Goal: Transaction & Acquisition: Purchase product/service

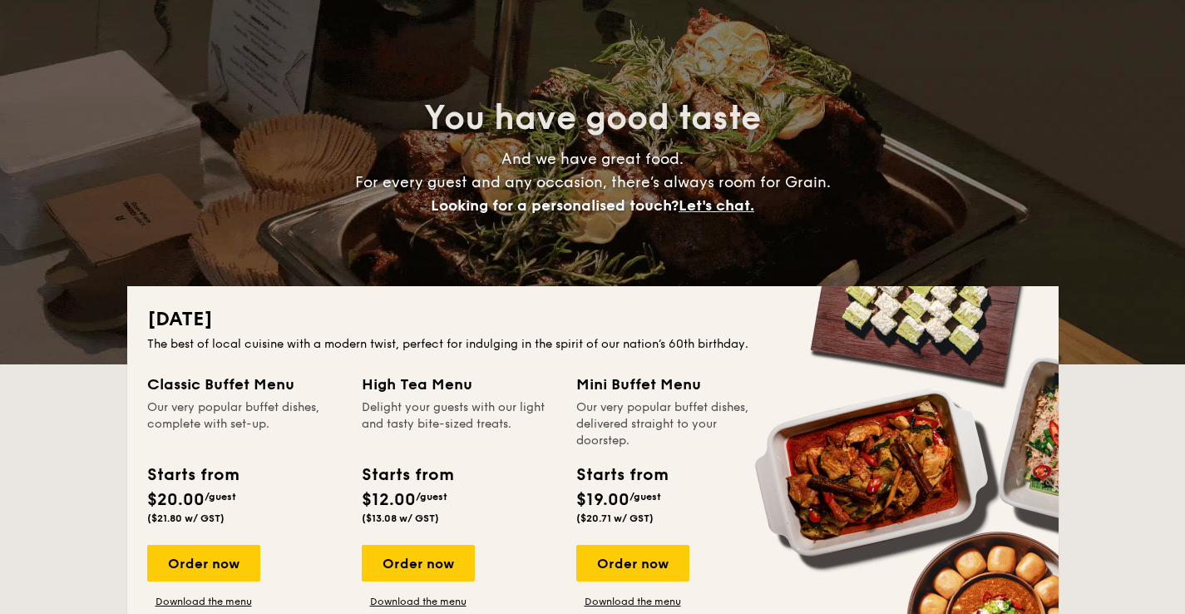
scroll to position [106, 0]
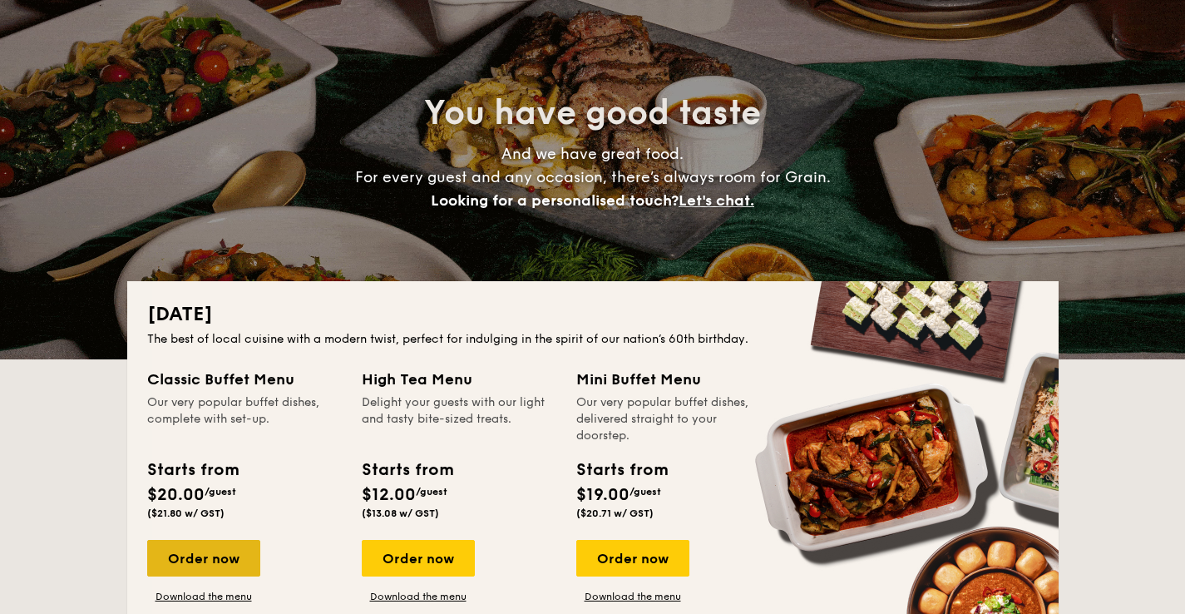
click at [220, 570] on div "Order now" at bounding box center [203, 558] width 113 height 37
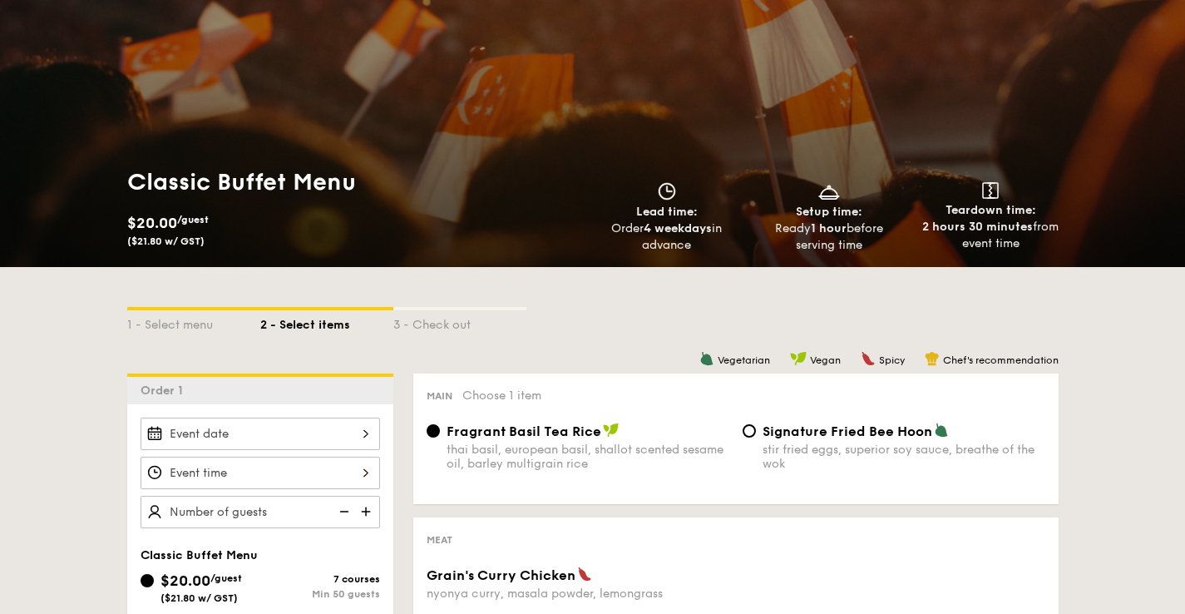
scroll to position [127, 0]
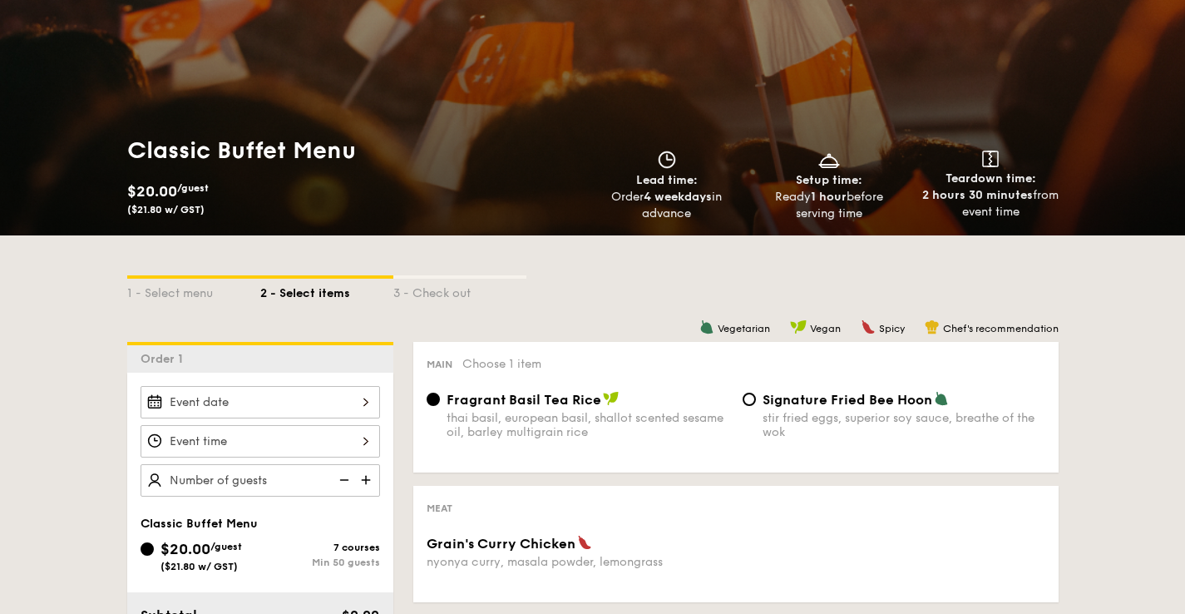
click at [759, 390] on div "Main Choose 1 item Fragrant Basil Tea Rice thai basil, european basil, shallot …" at bounding box center [735, 407] width 645 height 131
click at [755, 400] on input "Signature Fried Bee Hoon stir fried eggs, superior soy sauce, breathe of the wok" at bounding box center [749, 399] width 13 height 13
radio input "true"
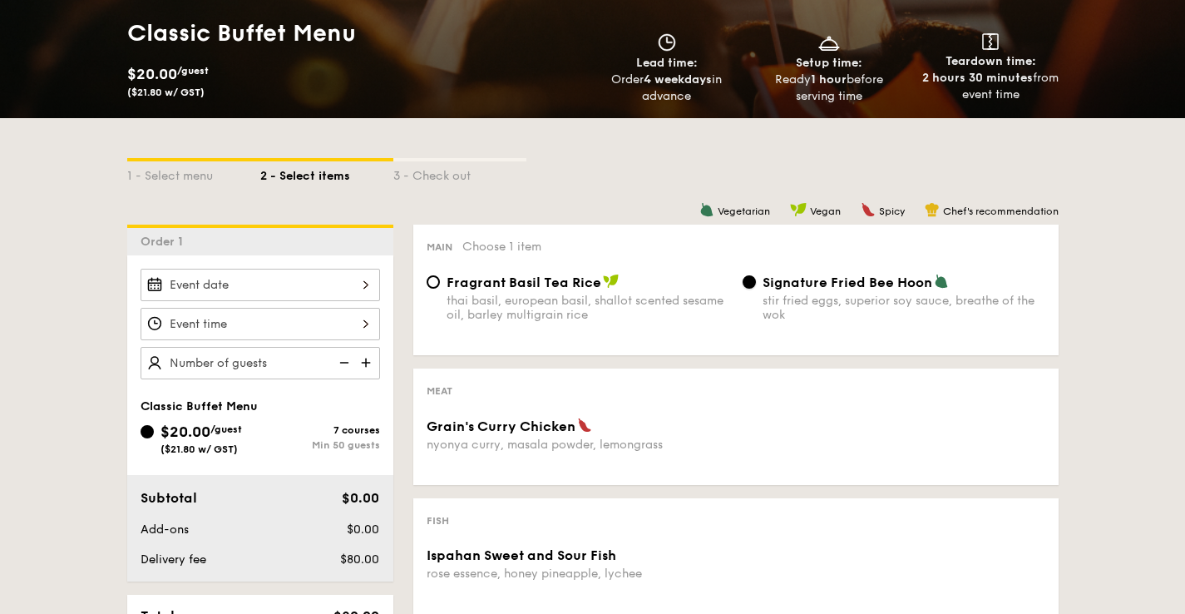
scroll to position [261, 0]
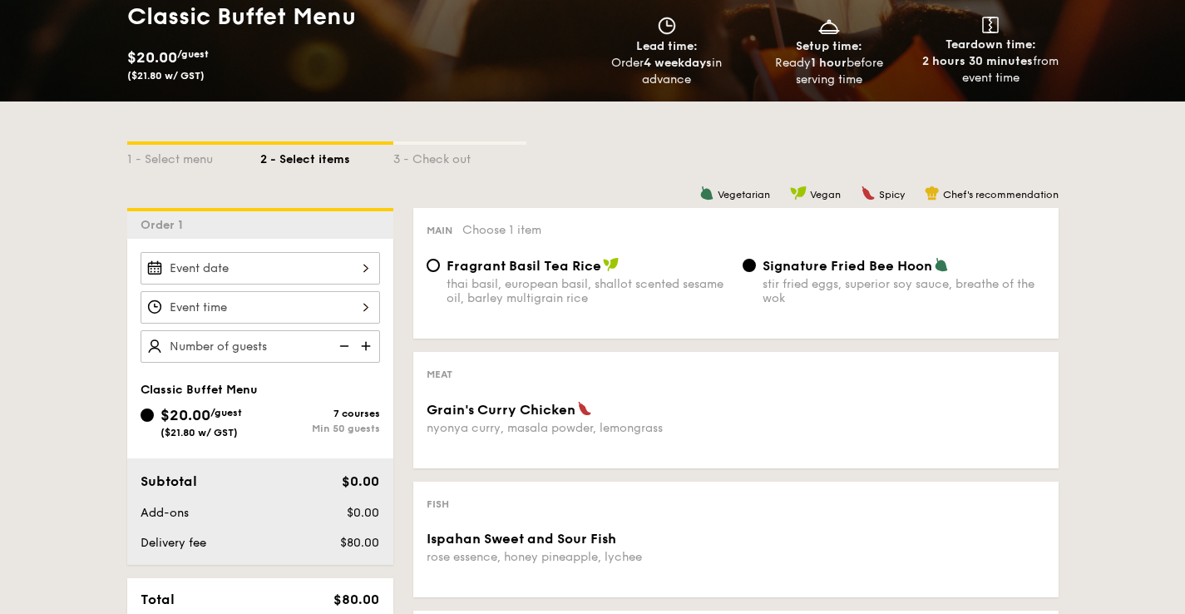
click at [587, 426] on div "nyonya curry, masala powder, lemongrass" at bounding box center [578, 428] width 303 height 14
click at [271, 278] on div "2025 Aug [DATE] Tue Wed Thu Fri Sat Sun 1 2 3 4 5 6 7 8 9 10 11 12 13 14 15 16 …" at bounding box center [260, 268] width 239 height 32
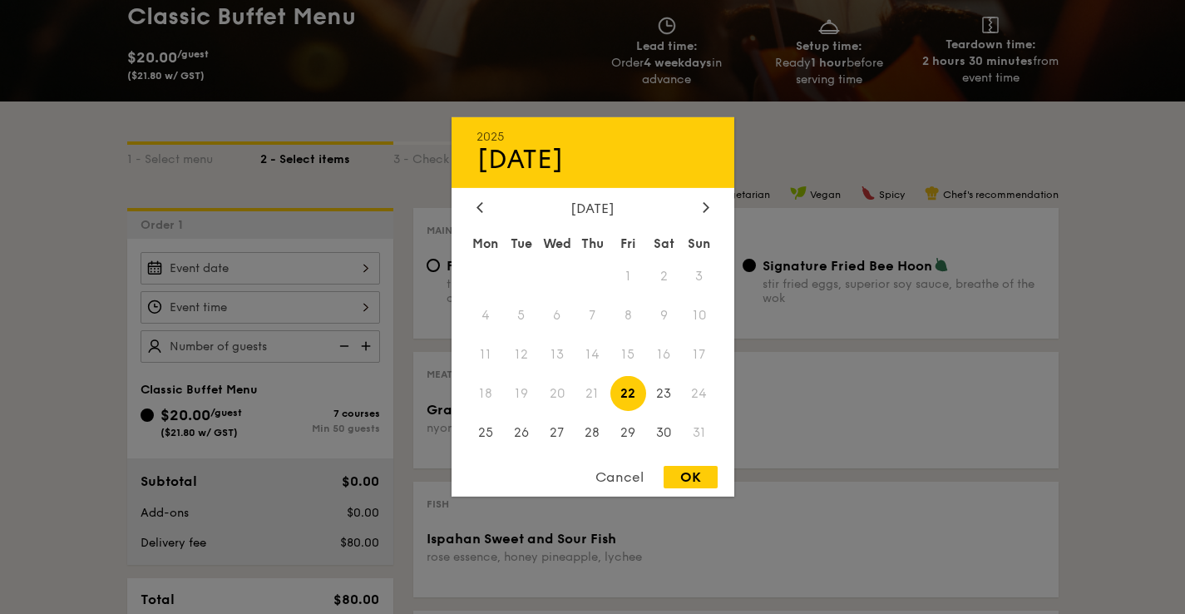
click at [694, 194] on div "2025 Aug [DATE] Tue Wed Thu Fri Sat Sun 1 2 3 4 5 6 7 8 9 10 11 12 13 14 15 16 …" at bounding box center [593, 306] width 283 height 379
click at [696, 198] on div "2025 Aug [DATE] Tue Wed Thu Fri Sat Sun 1 2 3 4 5 6 7 8 9 10 11 12 13 14 15 16 …" at bounding box center [593, 306] width 283 height 379
click at [699, 205] on div at bounding box center [706, 208] width 15 height 16
click at [671, 274] on span "6" at bounding box center [664, 277] width 36 height 36
click at [643, 477] on div "Cancel" at bounding box center [619, 477] width 81 height 22
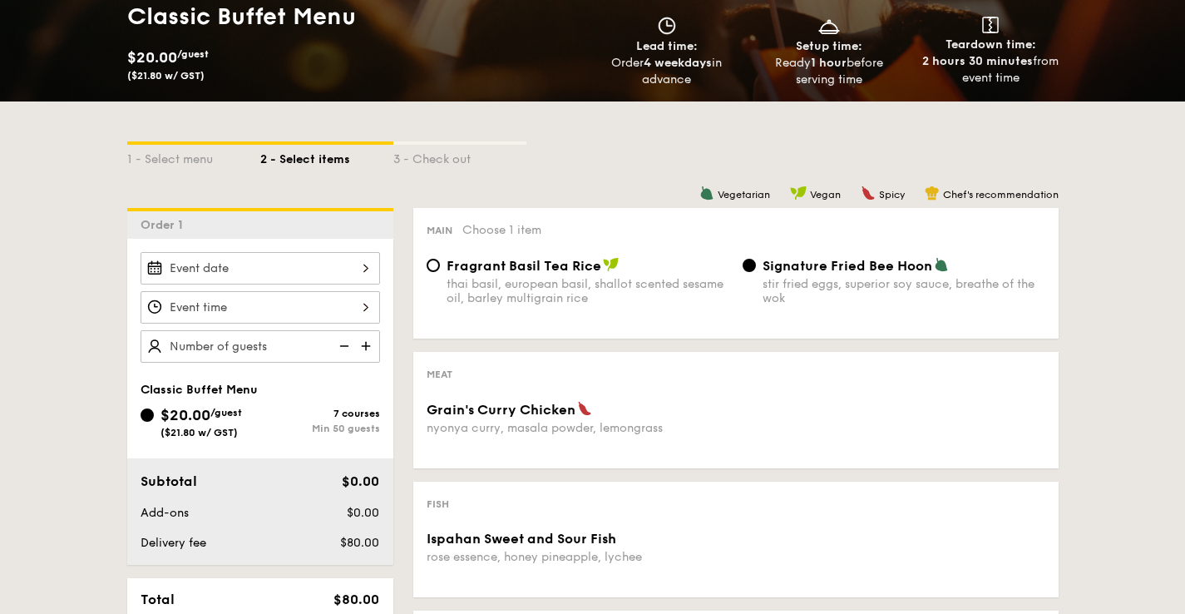
click at [257, 275] on div "2025 Aug [DATE] Tue Wed Thu Fri Sat Sun 1 2 3 4 5 6 7 8 9 10 11 12 13 14 15 16 …" at bounding box center [260, 268] width 239 height 32
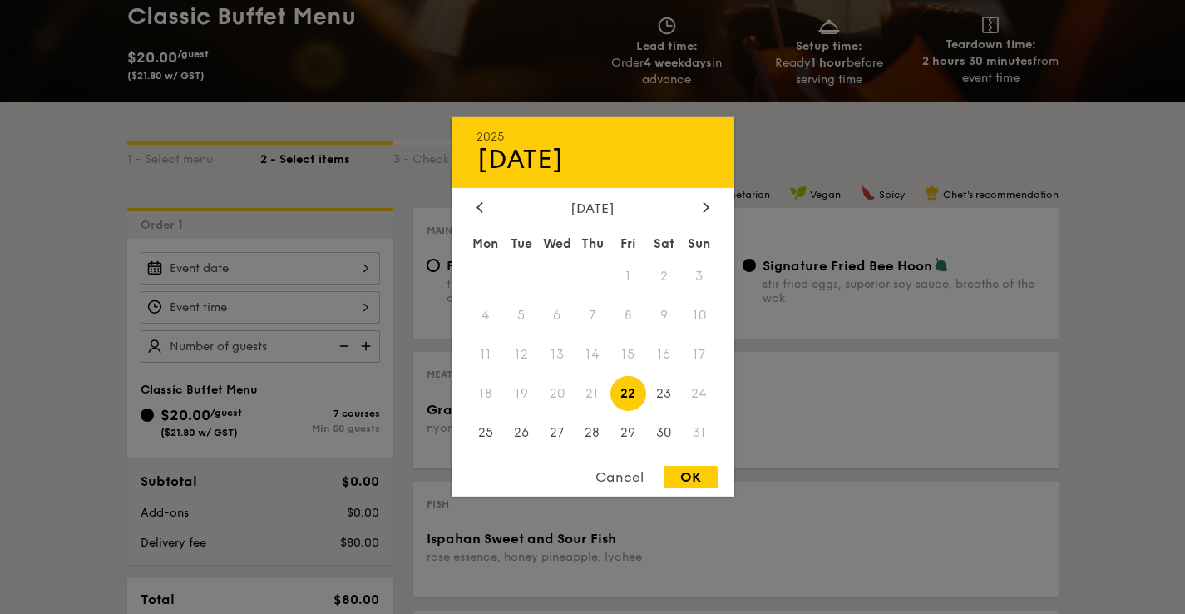
click at [327, 203] on div at bounding box center [592, 307] width 1185 height 614
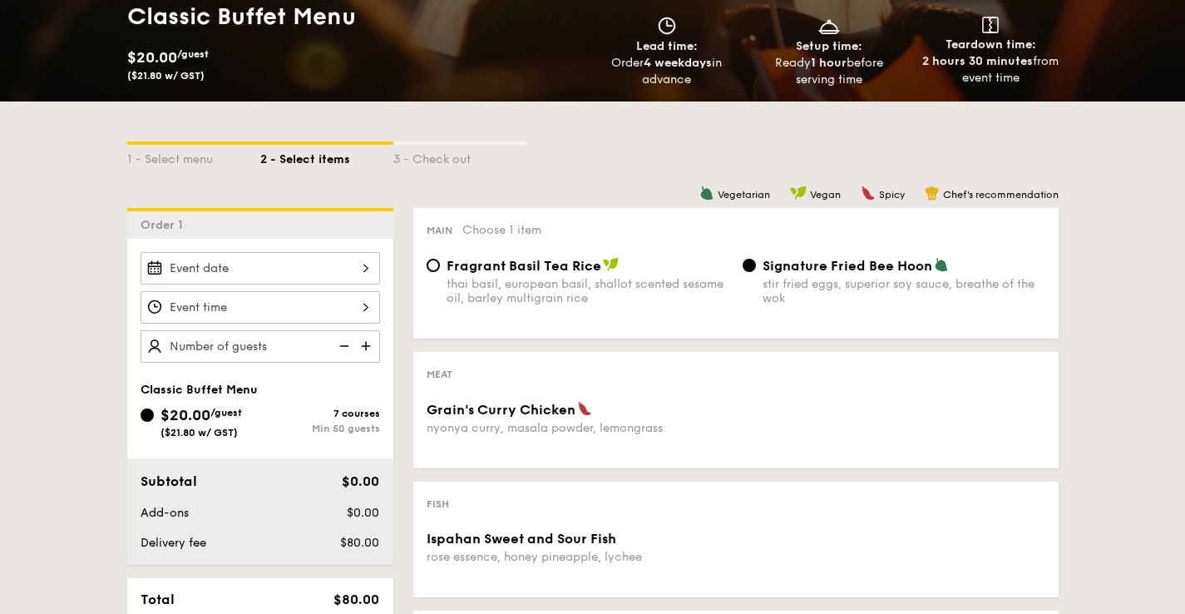
click at [272, 319] on div at bounding box center [260, 307] width 239 height 32
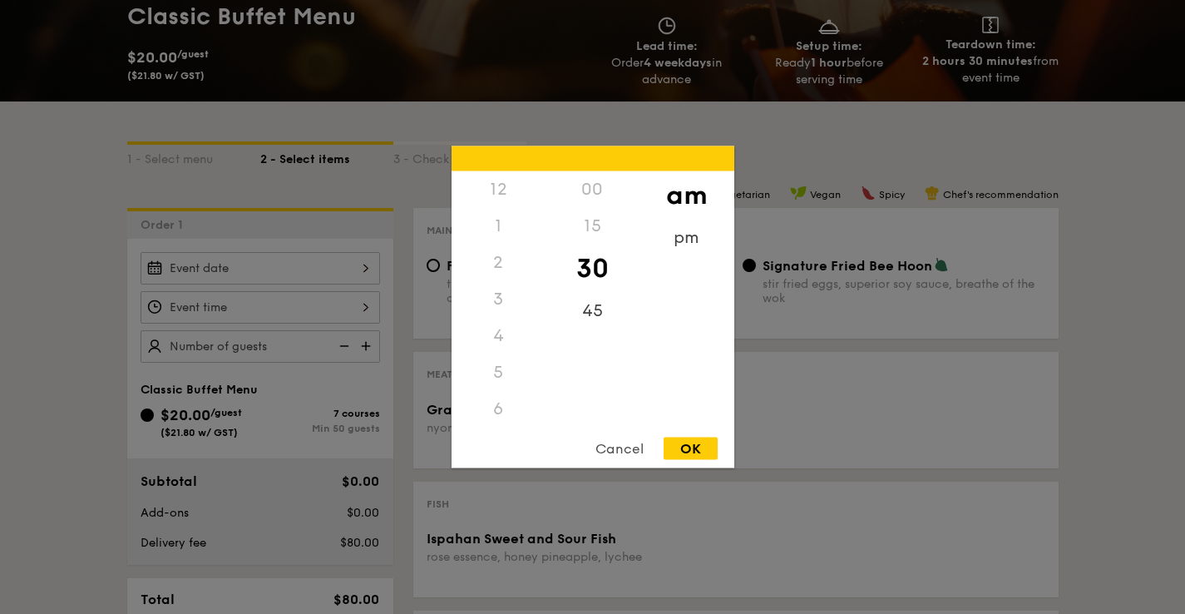
scroll to position [183, 0]
click at [332, 353] on div at bounding box center [592, 307] width 1185 height 614
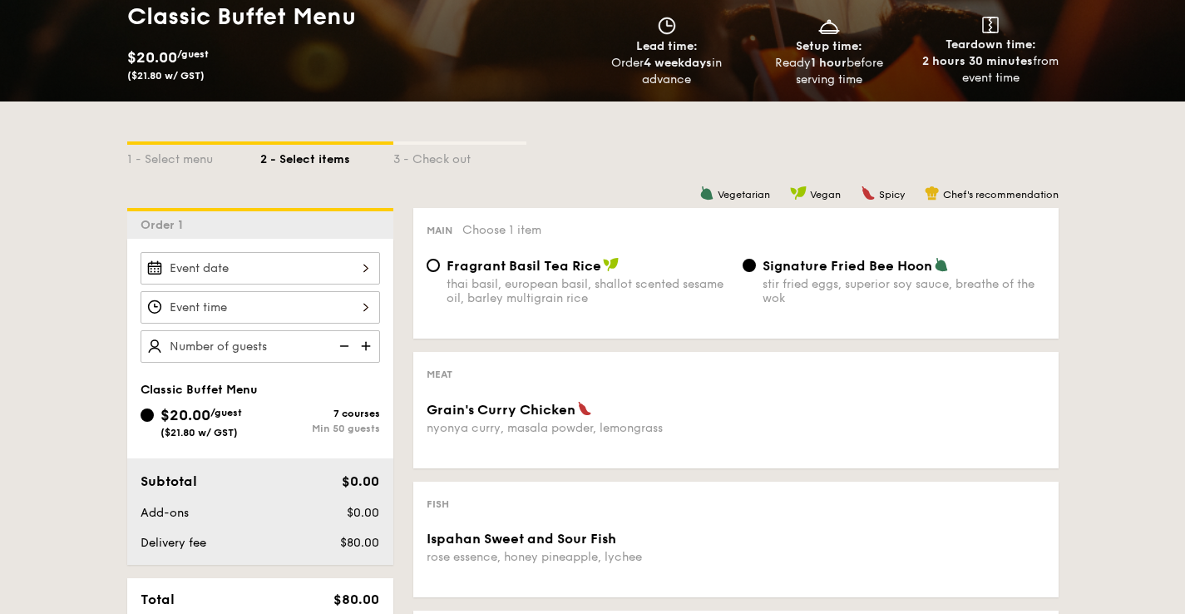
click at [368, 345] on img at bounding box center [367, 346] width 25 height 32
type input "50 guests"
click at [336, 348] on img at bounding box center [342, 346] width 25 height 32
click at [339, 348] on img at bounding box center [342, 346] width 25 height 32
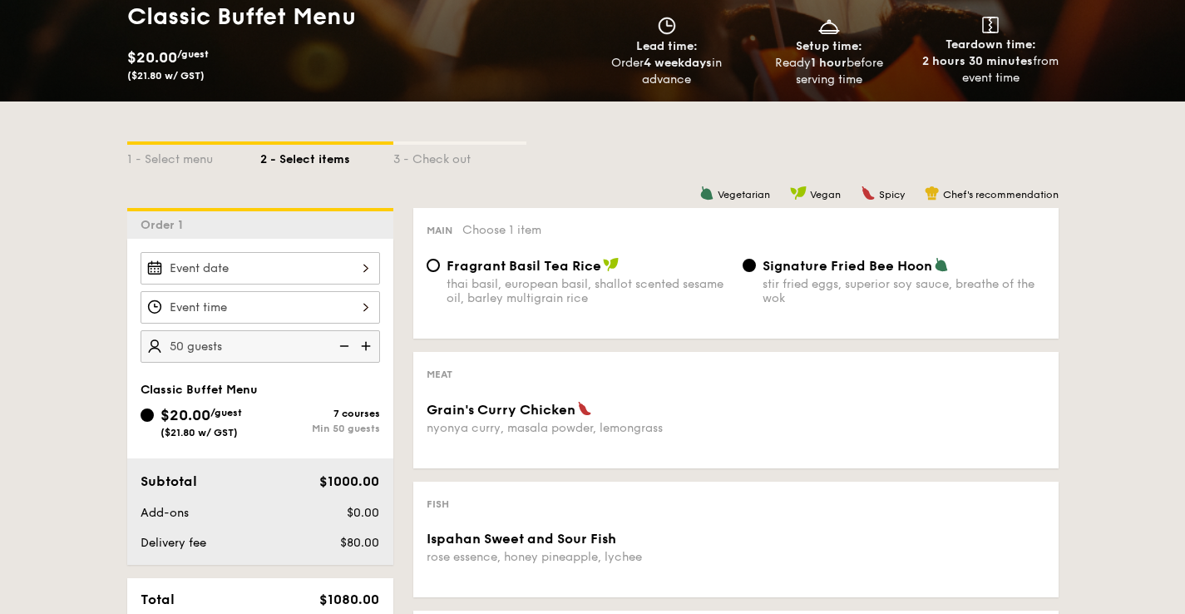
click at [352, 349] on img at bounding box center [342, 346] width 25 height 32
click at [347, 348] on img at bounding box center [342, 346] width 25 height 32
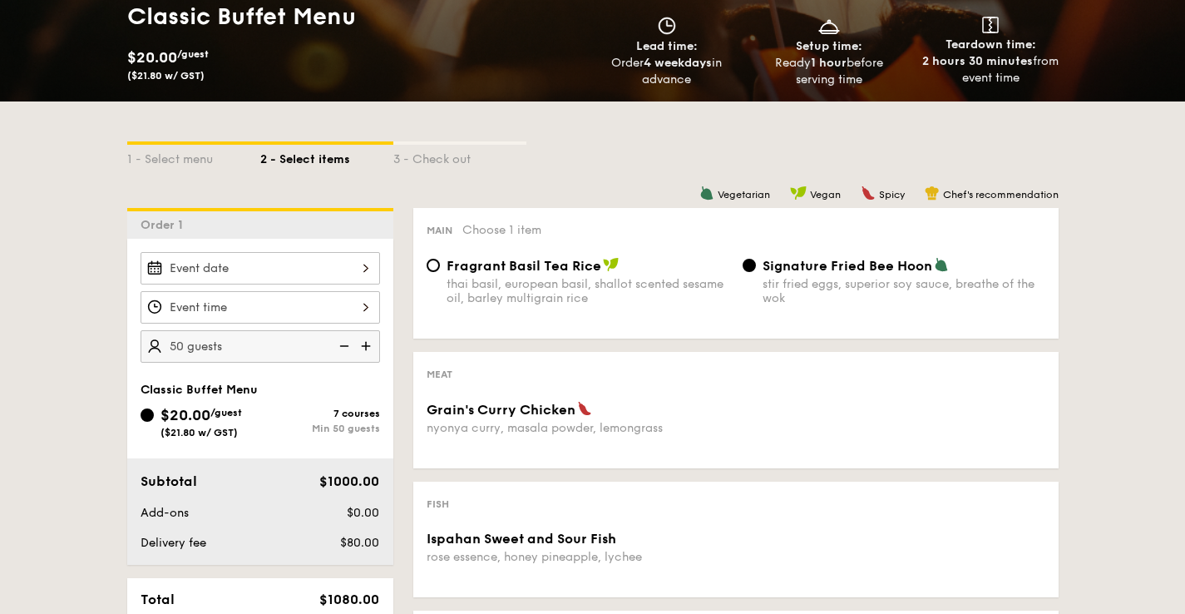
scroll to position [106, 0]
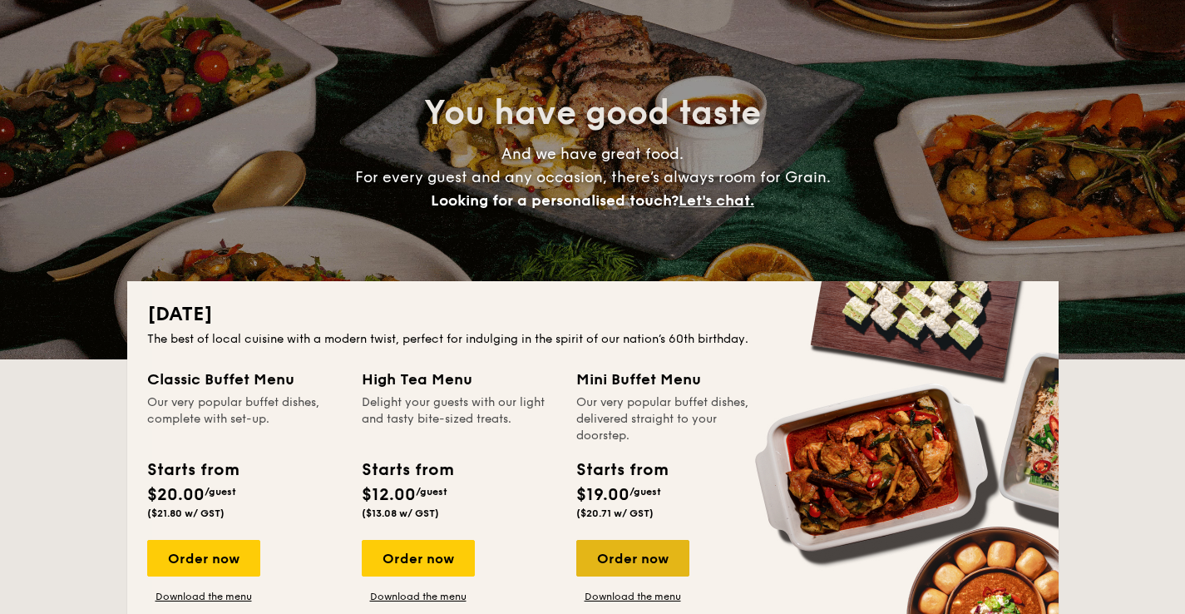
click at [644, 565] on div "Order now" at bounding box center [632, 558] width 113 height 37
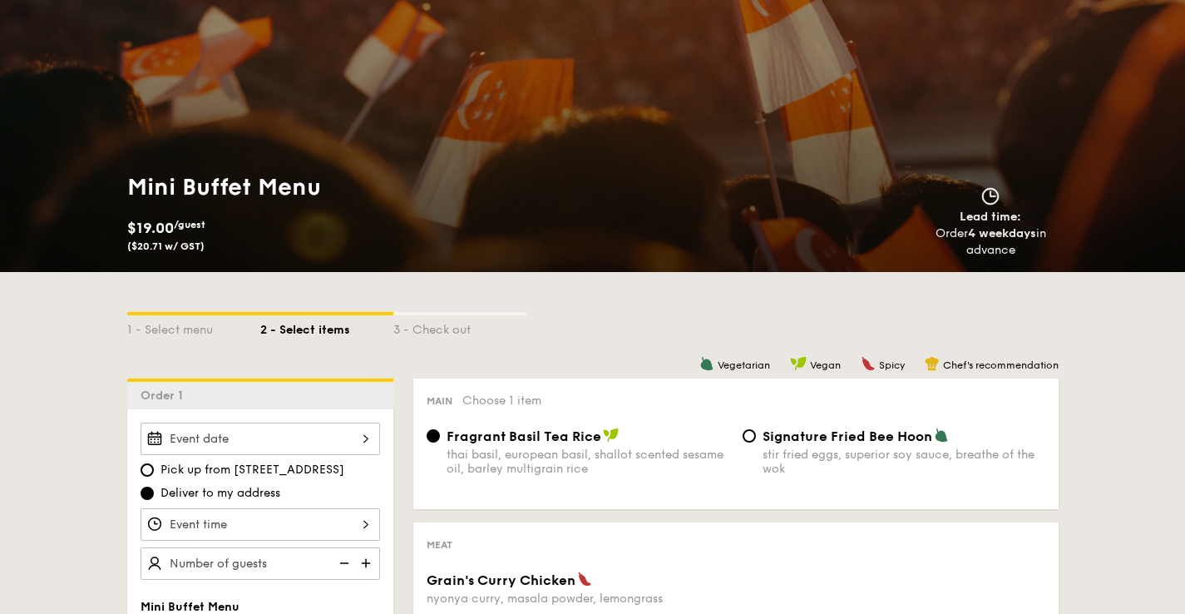
scroll to position [92, 0]
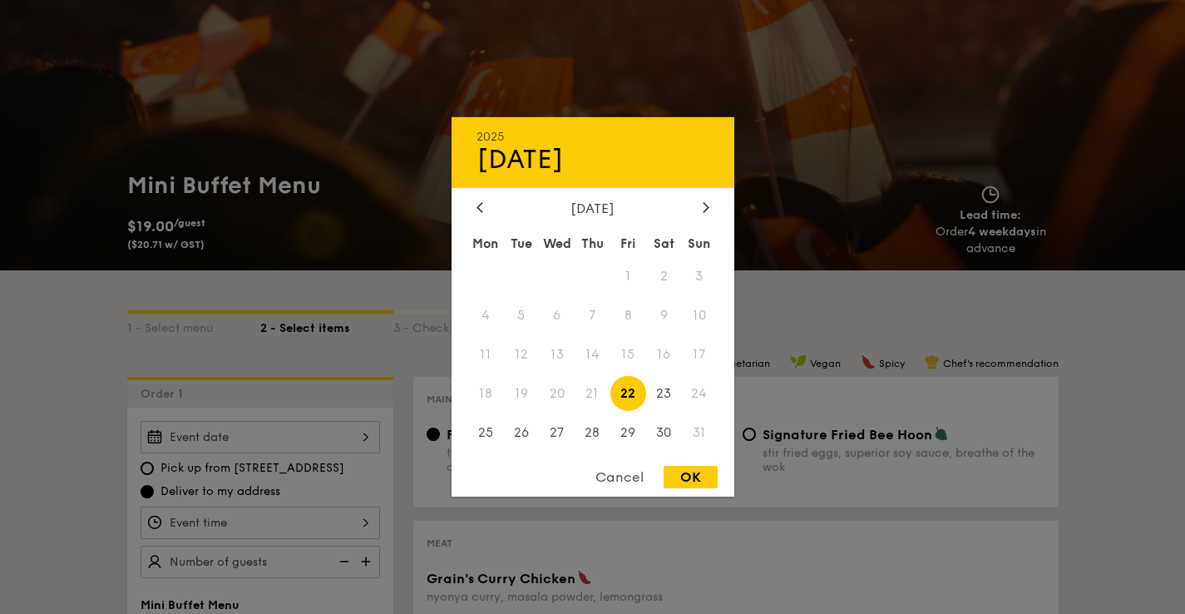
click at [268, 432] on div "2025 Aug [DATE] Tue Wed Thu Fri Sat Sun 1 2 3 4 5 6 7 8 9 10 11 12 13 14 15 16 …" at bounding box center [260, 437] width 239 height 32
click at [708, 211] on div at bounding box center [706, 208] width 15 height 16
click at [615, 481] on div "Cancel" at bounding box center [619, 477] width 81 height 22
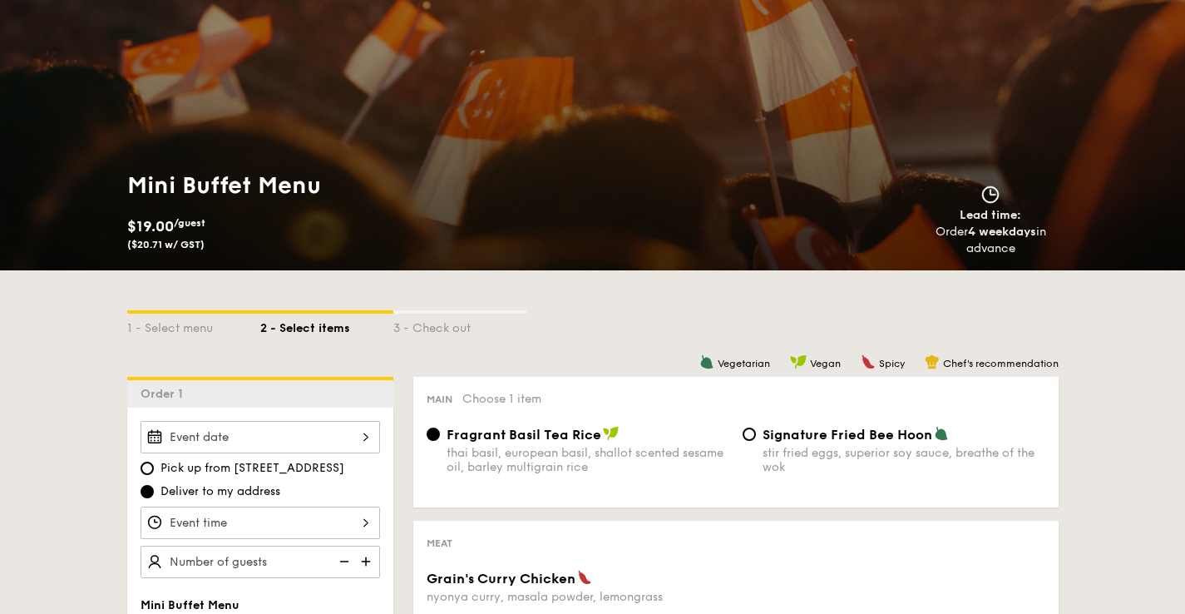
click at [373, 558] on img at bounding box center [367, 562] width 25 height 32
click at [348, 562] on img at bounding box center [342, 562] width 25 height 32
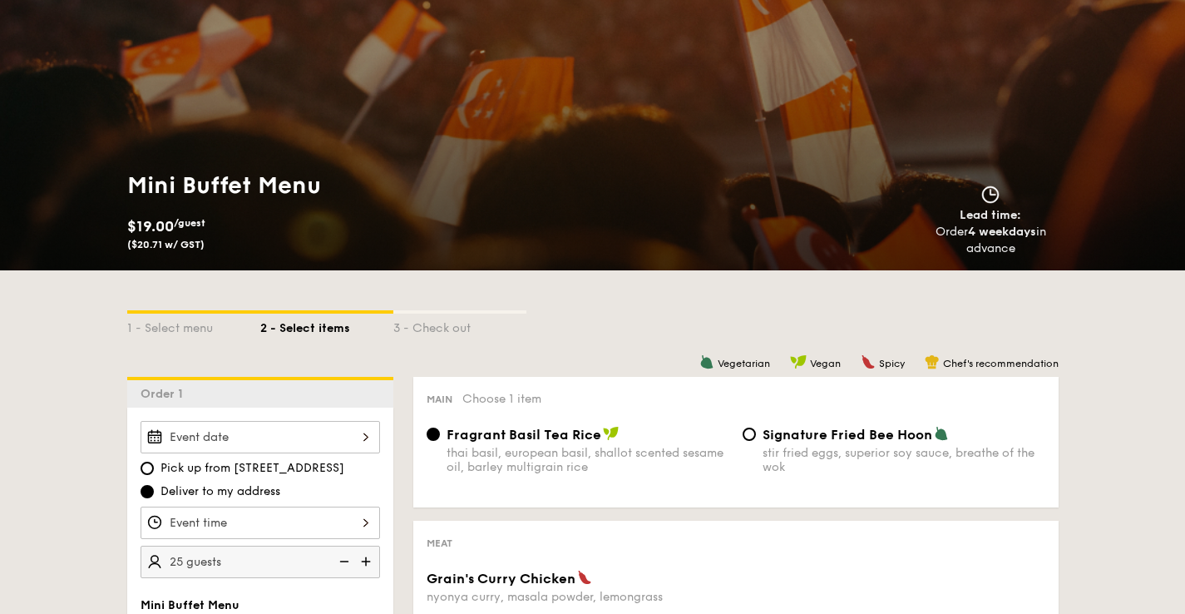
type input "20 guests"
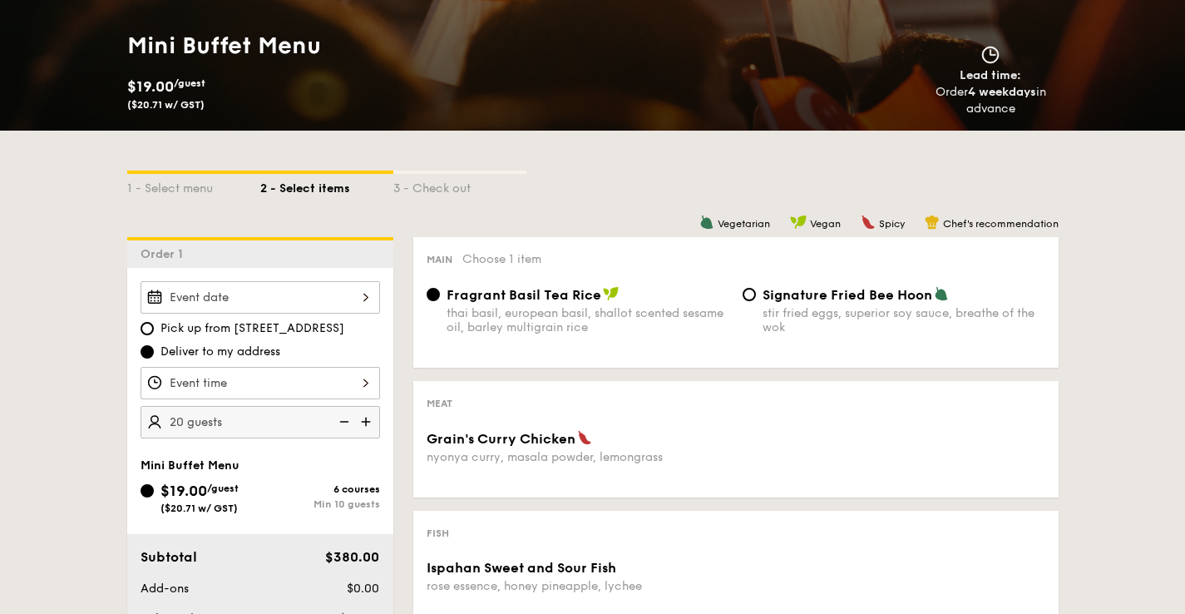
scroll to position [235, 0]
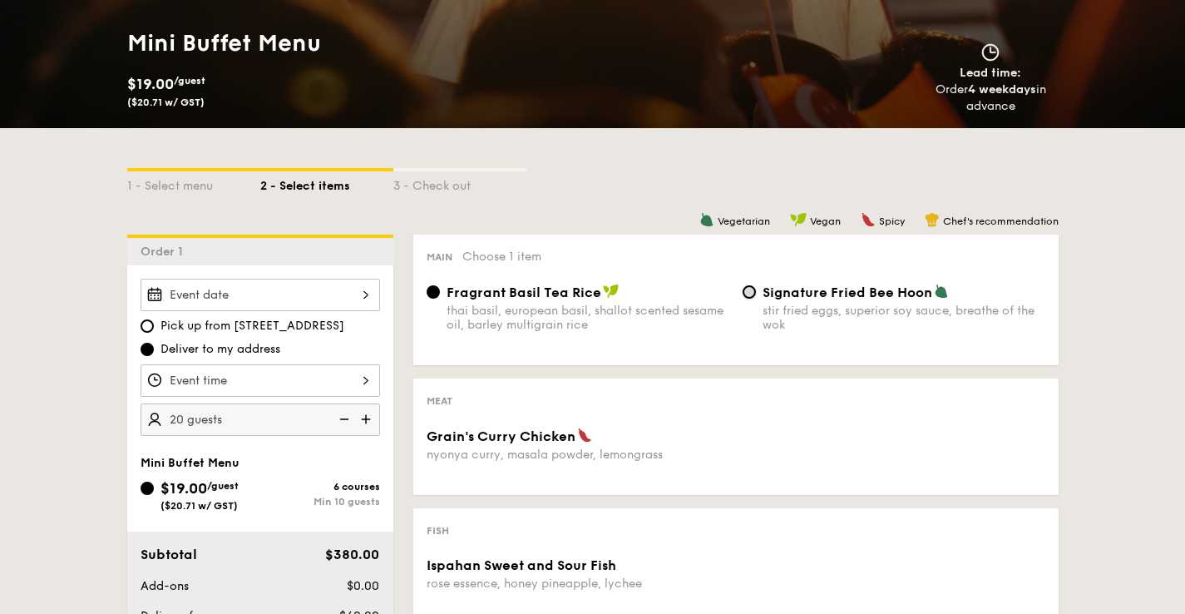
click at [751, 290] on input "Signature Fried Bee Hoon stir fried eggs, superior soy sauce, breathe of the wok" at bounding box center [749, 291] width 13 height 13
radio input "true"
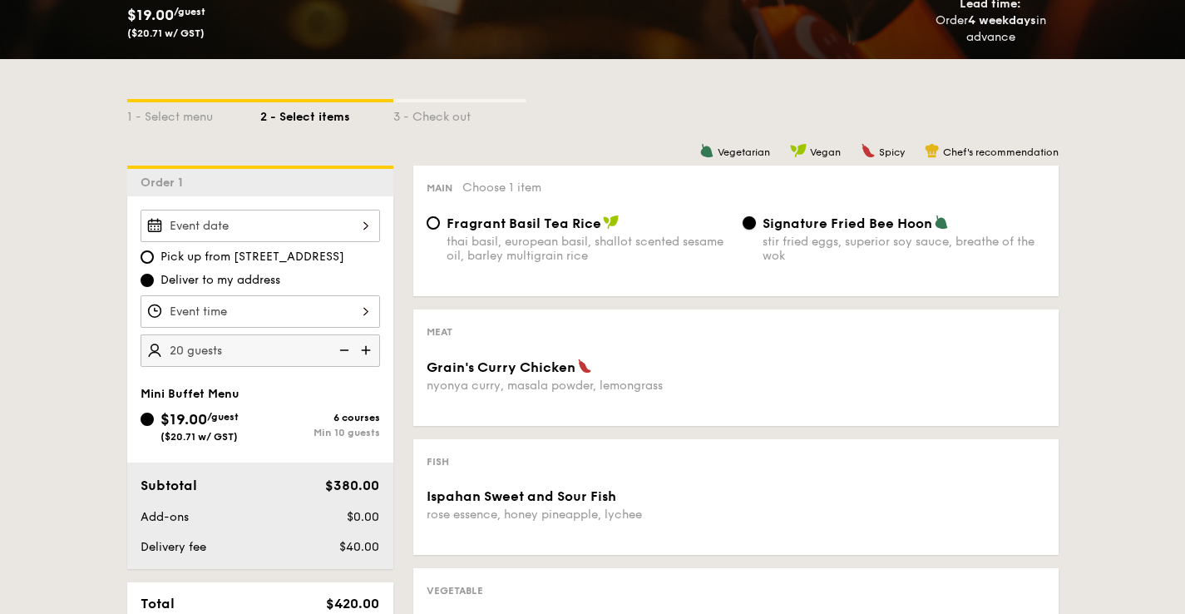
scroll to position [305, 0]
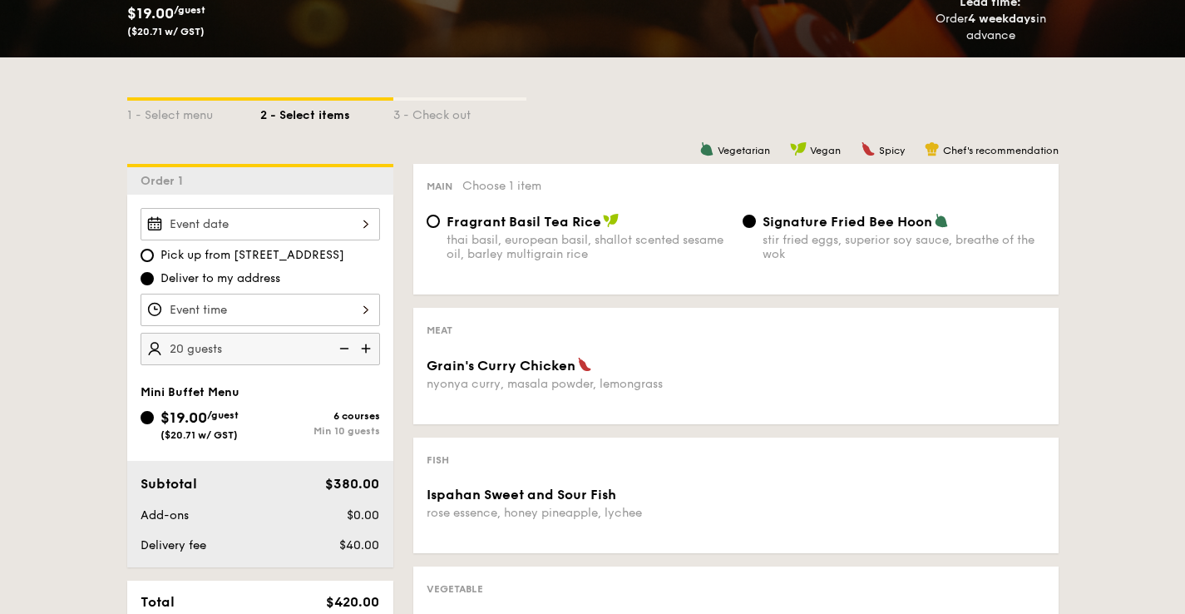
click at [276, 305] on div at bounding box center [260, 310] width 239 height 32
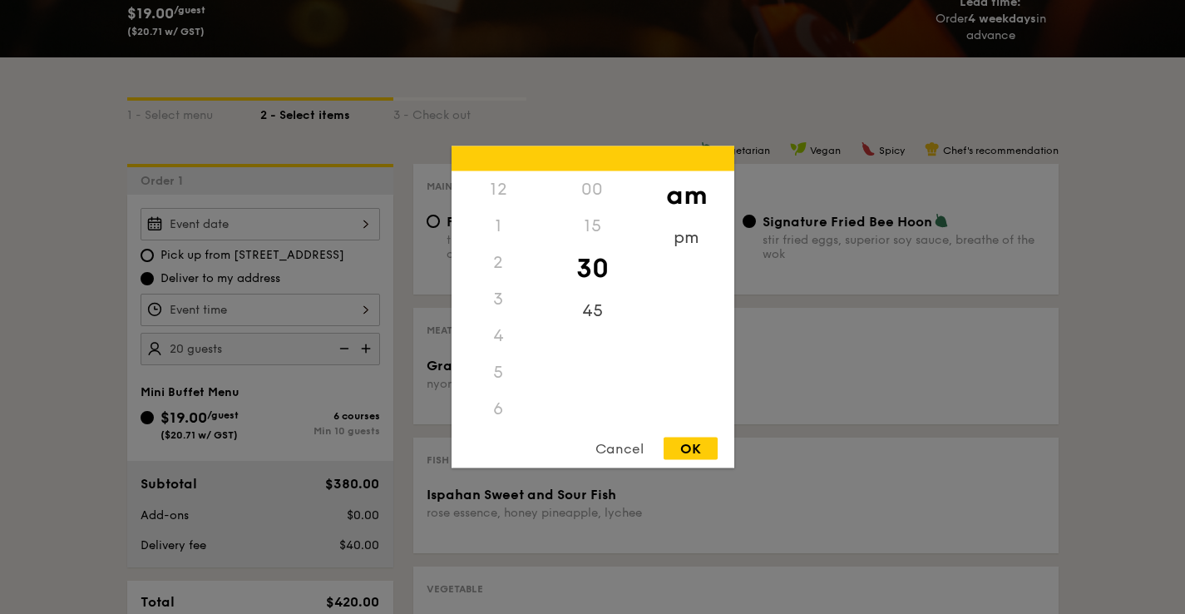
scroll to position [183, 0]
click at [286, 234] on div at bounding box center [592, 307] width 1185 height 614
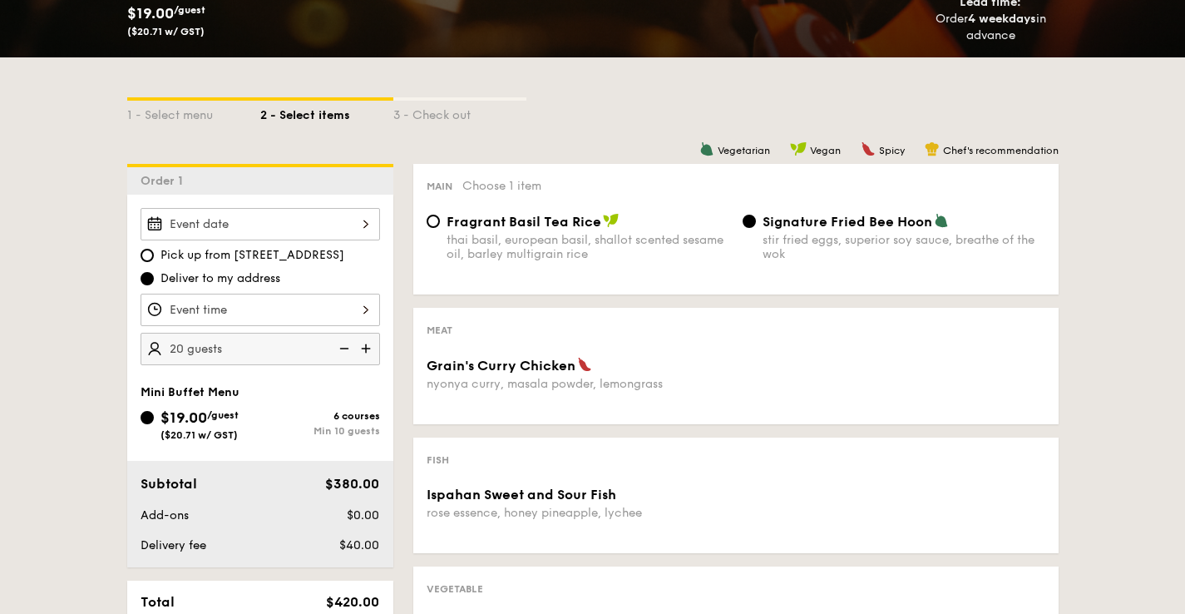
click at [284, 261] on span "Pick up from [STREET_ADDRESS]" at bounding box center [252, 255] width 184 height 17
click at [154, 261] on input "Pick up from [STREET_ADDRESS]" at bounding box center [147, 255] width 13 height 13
radio input "true"
click at [293, 215] on div "2025 Aug [DATE] Tue Wed Thu Fri Sat Sun 1 2 3 4 5 6 7 8 9 10 11 12 13 14 15 16 …" at bounding box center [260, 224] width 239 height 32
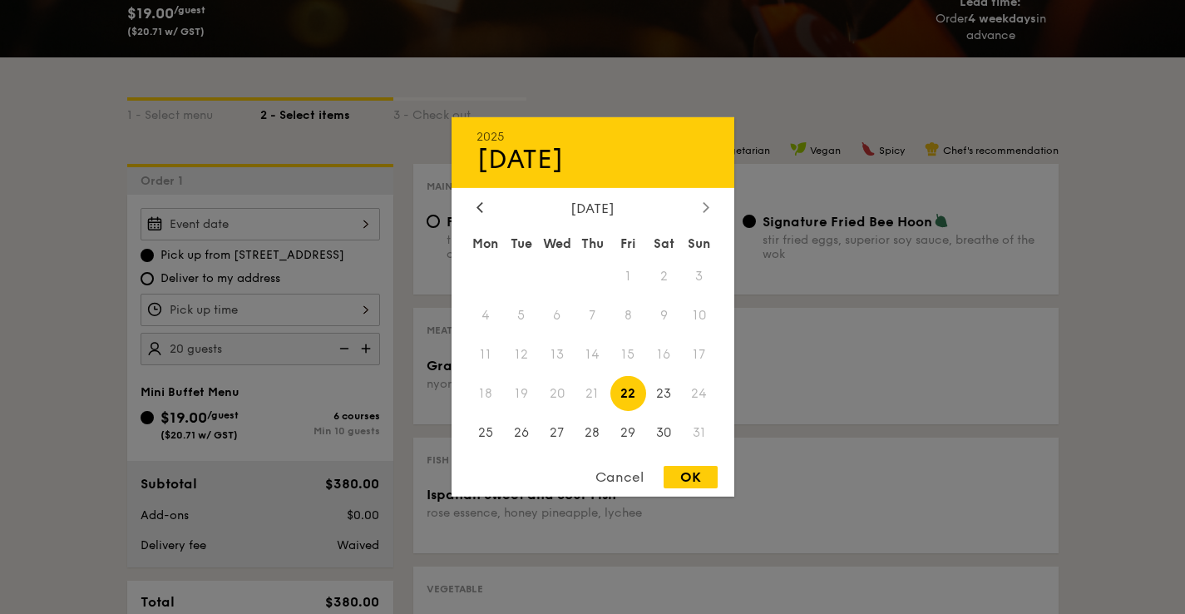
click at [708, 200] on div at bounding box center [706, 208] width 15 height 16
click at [668, 277] on span "6" at bounding box center [664, 277] width 36 height 36
click at [625, 475] on div "Cancel" at bounding box center [619, 477] width 81 height 22
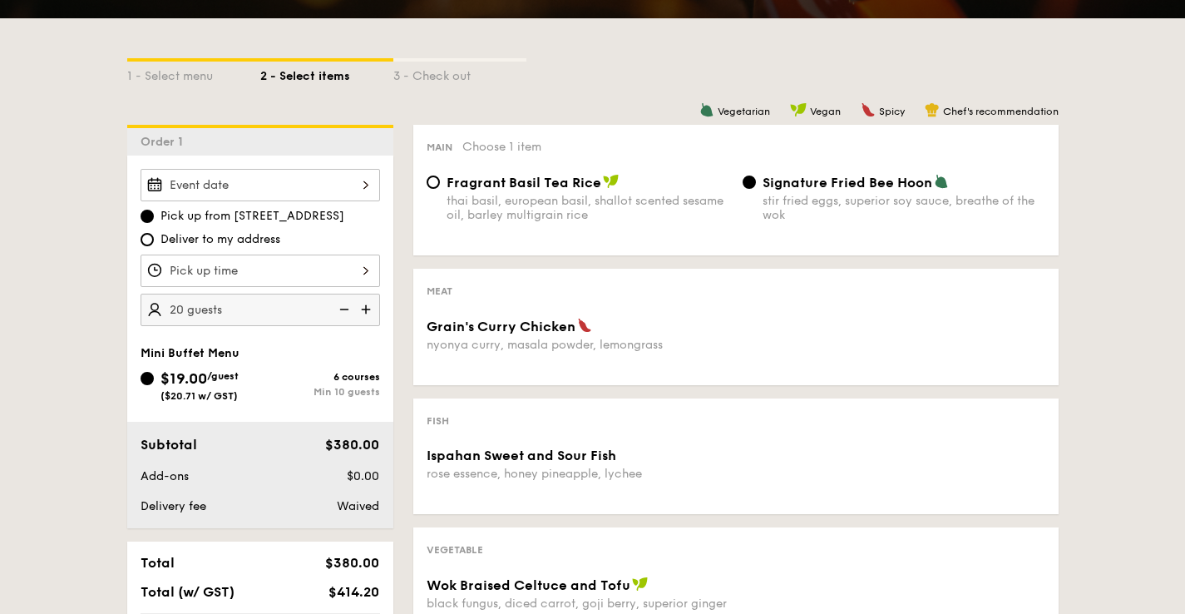
scroll to position [407, 0]
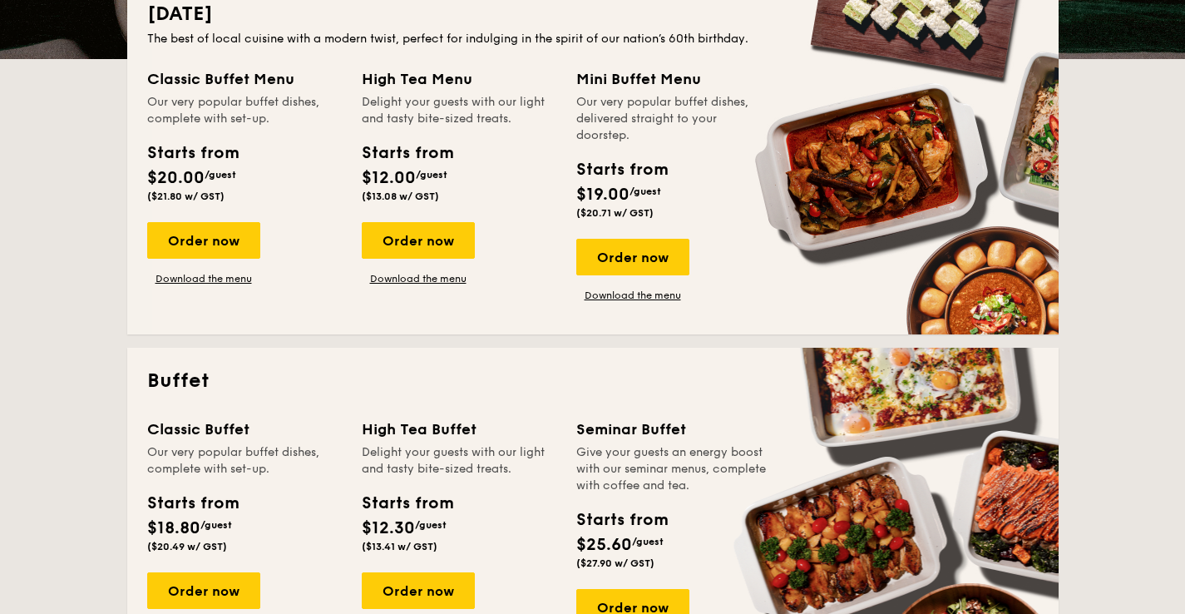
scroll to position [106, 0]
